Goal: Task Accomplishment & Management: Complete application form

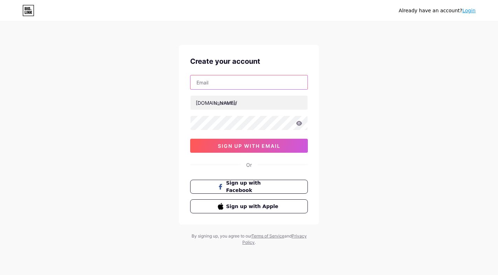
click at [229, 84] on input "text" at bounding box center [248, 82] width 117 height 14
type input "[EMAIL_ADDRESS][DOMAIN_NAME]"
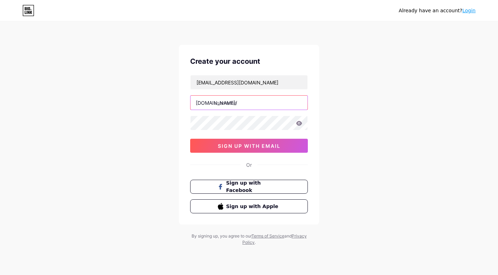
click at [256, 104] on input "text" at bounding box center [248, 103] width 117 height 14
type input "analandoisproductora"
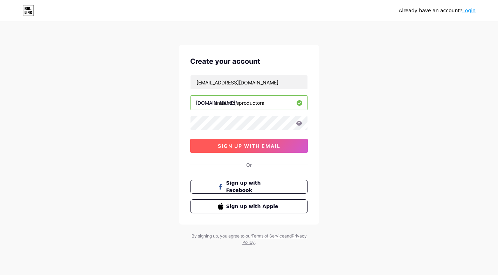
click at [269, 147] on span "sign up with email" at bounding box center [249, 146] width 63 height 6
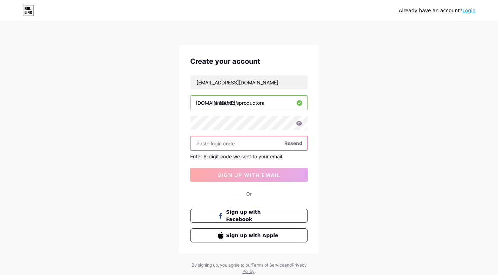
paste input "762015"
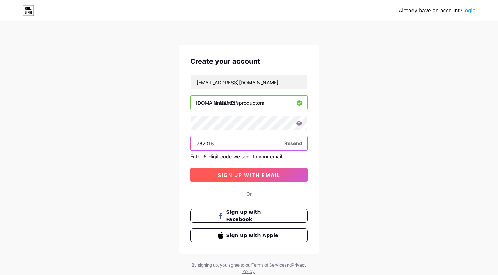
type input "762015"
click at [268, 173] on span "sign up with email" at bounding box center [249, 175] width 63 height 6
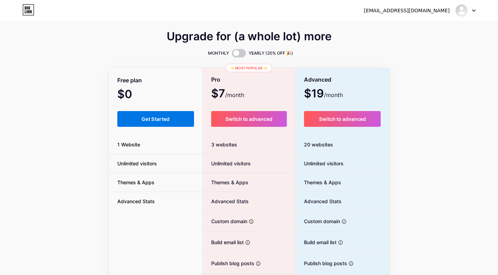
click at [168, 117] on span "Get Started" at bounding box center [155, 119] width 28 height 6
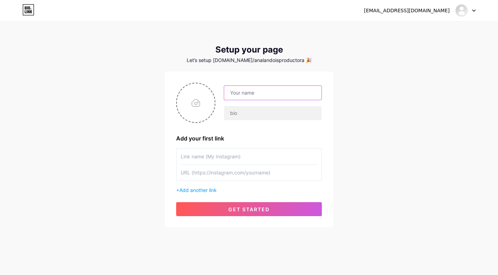
click at [264, 91] on input "text" at bounding box center [272, 93] width 97 height 14
type input "[PERSON_NAME] Productora"
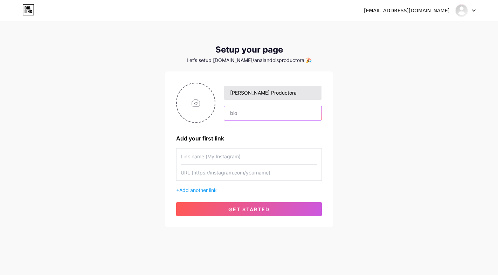
type input "a"
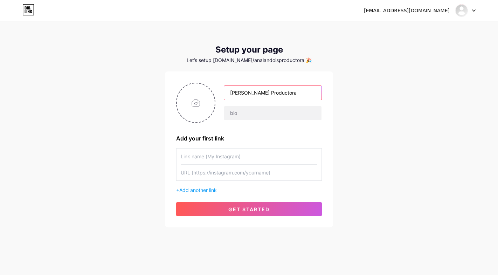
click at [295, 95] on input "[PERSON_NAME] Productora" at bounding box center [272, 93] width 97 height 14
click at [241, 109] on input "text" at bounding box center [272, 113] width 97 height 14
paste input "🎬 De la idea al show: producción y gestión técnica para eventos impecables."
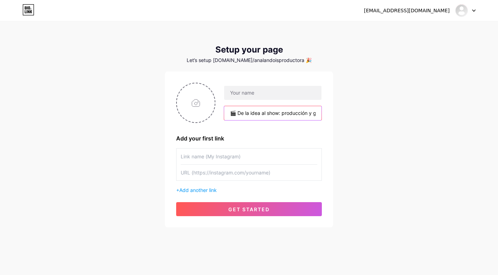
scroll to position [0, 93]
type input "🎬 De la idea al show: producción y gestión técnica para eventos impecables."
click at [235, 92] on input "text" at bounding box center [272, 93] width 97 height 14
paste input "[PERSON_NAME] Productora"
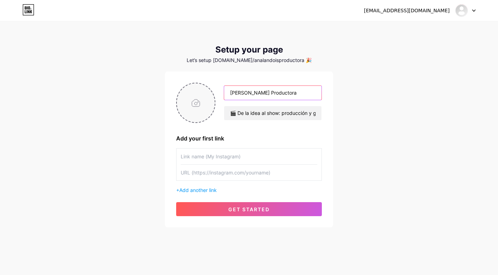
type input "[PERSON_NAME] Productora"
click at [203, 104] on input "file" at bounding box center [196, 102] width 38 height 39
type input "C:\fakepath\A (2).jpg"
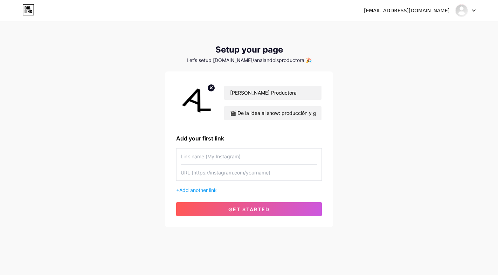
click at [249, 156] on input "text" at bounding box center [249, 156] width 137 height 16
paste input "Instagram"
type input "Instagram"
click at [200, 169] on input "text" at bounding box center [249, 173] width 137 height 16
paste input "[URL][DOMAIN_NAME]"
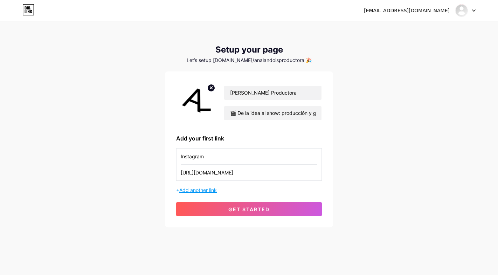
type input "[URL][DOMAIN_NAME]"
click at [215, 191] on span "Add another link" at bounding box center [197, 190] width 37 height 6
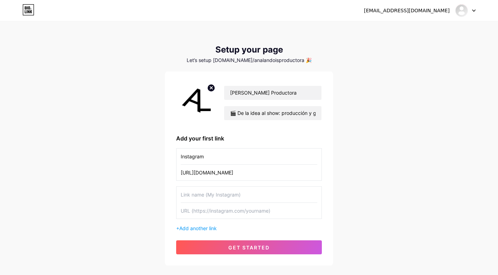
click at [221, 193] on input "text" at bounding box center [249, 195] width 137 height 16
type input "Facebook"
paste input "[URL][DOMAIN_NAME]"
type input "[URL][DOMAIN_NAME]"
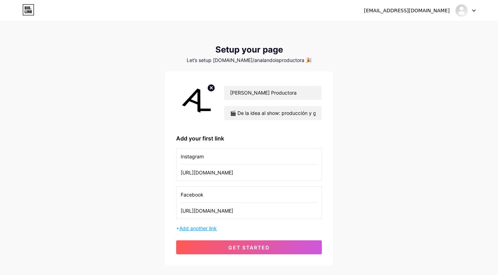
click at [207, 230] on span "Add another link" at bounding box center [197, 228] width 37 height 6
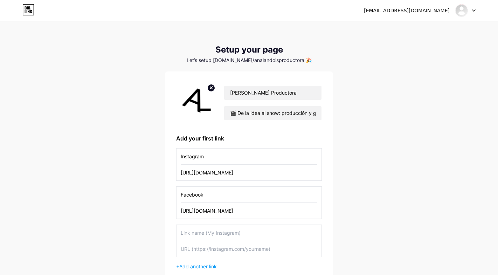
click at [205, 234] on input "text" at bounding box center [249, 233] width 137 height 16
type input "LinkedIn"
click at [226, 251] on input "text" at bounding box center [249, 249] width 137 height 16
paste input "[URL][DOMAIN_NAME][PERSON_NAME]"
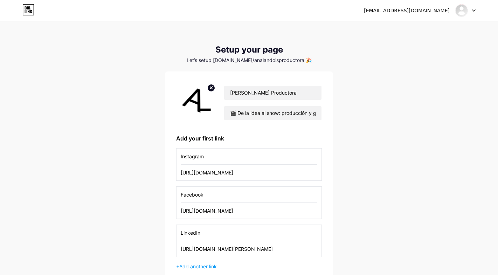
type input "[URL][DOMAIN_NAME][PERSON_NAME]"
click at [211, 266] on span "Add another link" at bounding box center [197, 266] width 37 height 6
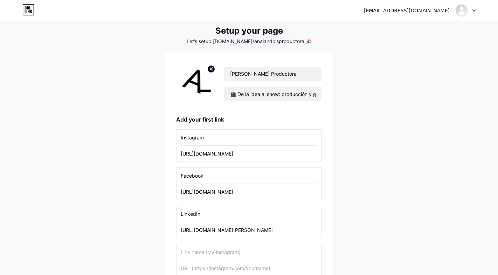
click at [208, 252] on input "text" at bounding box center [249, 252] width 137 height 16
type input "SoundCloud"
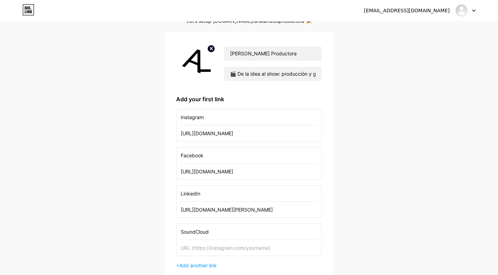
click at [203, 250] on input "text" at bounding box center [249, 248] width 137 height 16
paste input "[URL][DOMAIN_NAME]"
type input "[URL][DOMAIN_NAME]"
click at [205, 260] on div "Instagram [URL][DOMAIN_NAME] Facebook [URL][DOMAIN_NAME] LinkedIn [URL][DOMAIN_…" at bounding box center [249, 189] width 146 height 160
click at [204, 263] on span "Add another link" at bounding box center [197, 265] width 37 height 6
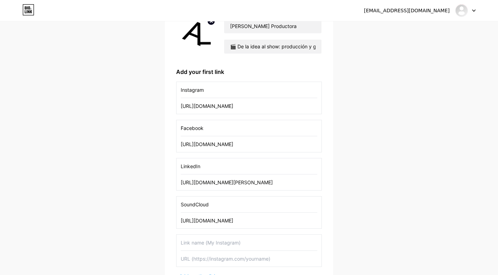
scroll to position [67, 0]
click at [211, 240] on input "text" at bounding box center [249, 242] width 137 height 16
type input "Y"
click at [208, 204] on input "SoundCloud" at bounding box center [249, 204] width 137 height 16
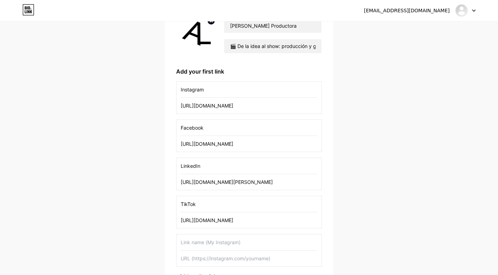
type input "TikTok"
click at [225, 221] on input "[URL][DOMAIN_NAME]" at bounding box center [249, 220] width 137 height 16
paste input "[URL][DOMAIN_NAME][DOMAIN_NAME]"
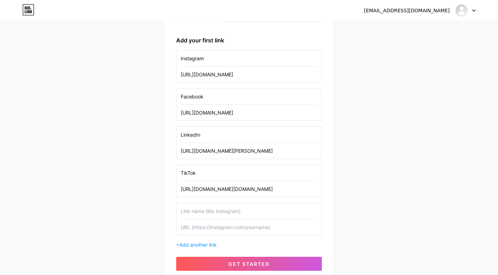
scroll to position [110, 0]
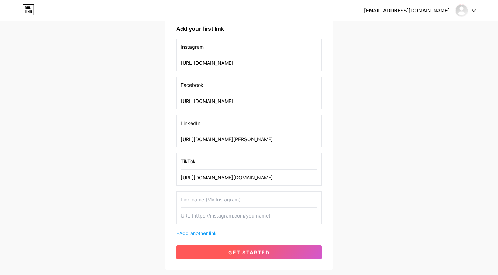
type input "[URL][DOMAIN_NAME][DOMAIN_NAME]"
click at [280, 252] on button "get started" at bounding box center [249, 252] width 146 height 14
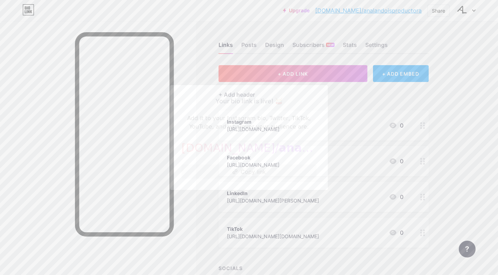
click at [250, 172] on button "Copy link" at bounding box center [248, 172] width 135 height 14
